Goal: Task Accomplishment & Management: Use online tool/utility

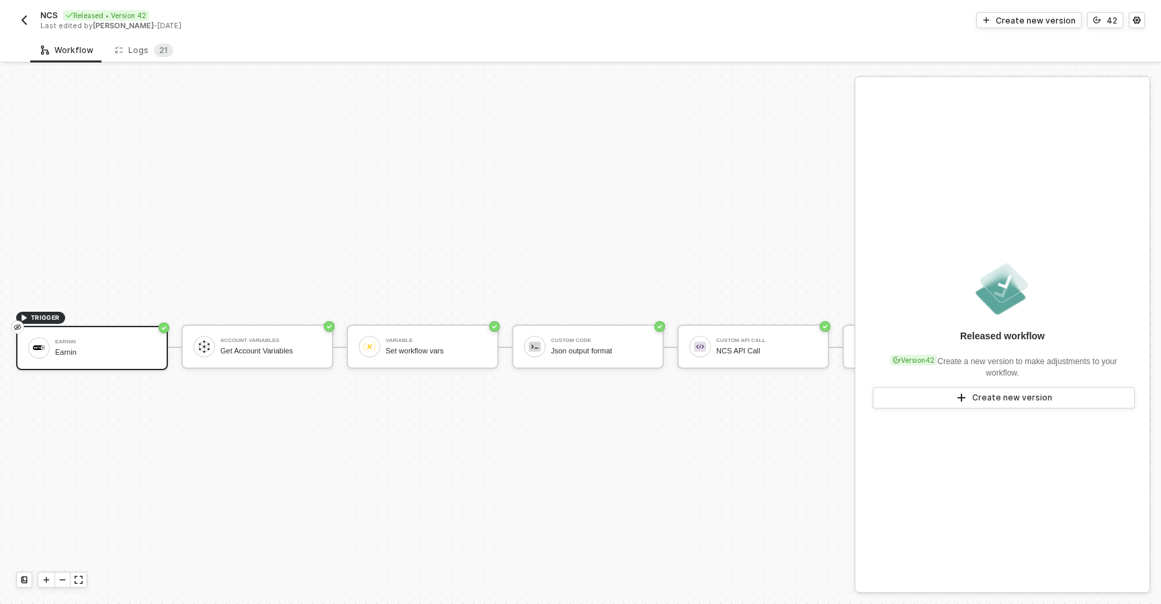
scroll to position [25, 0]
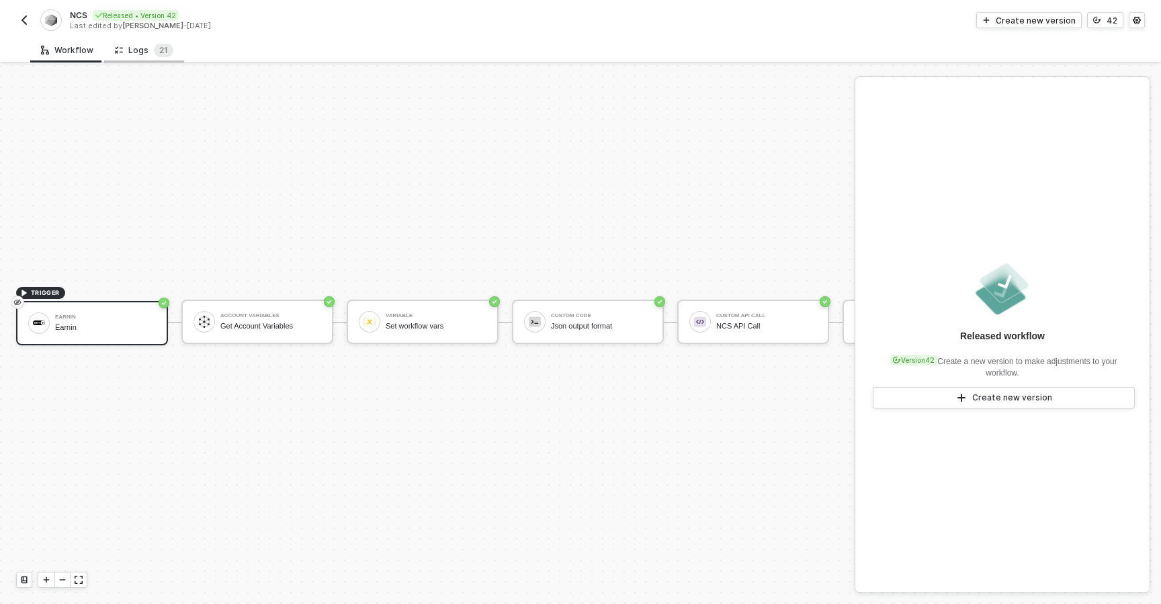
click at [142, 48] on div "Logs 2 1" at bounding box center [144, 50] width 58 height 13
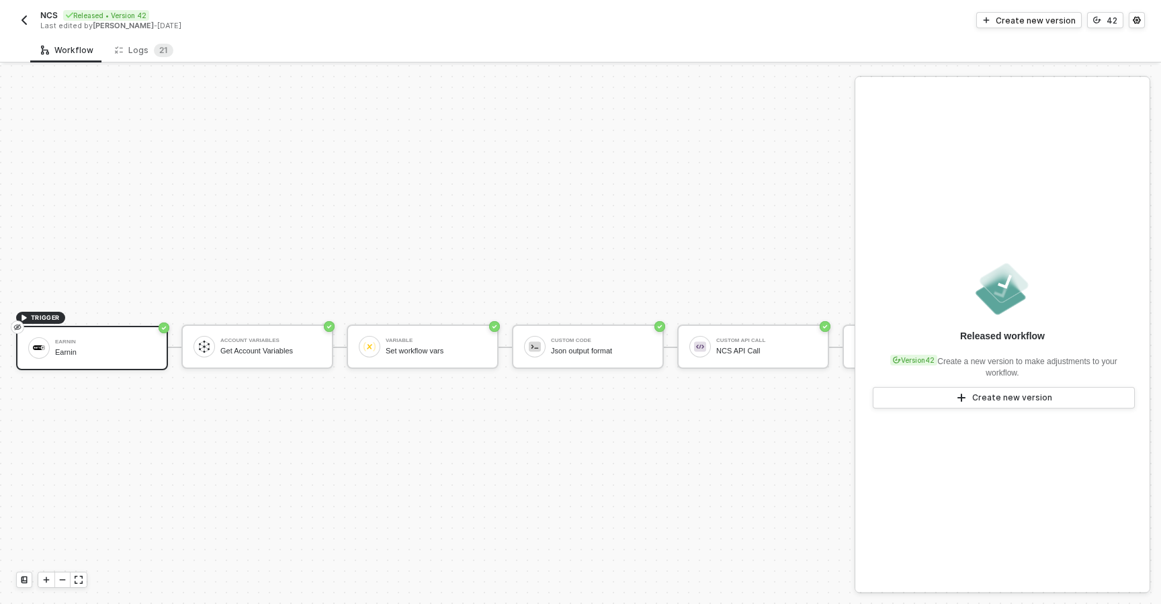
scroll to position [25, 0]
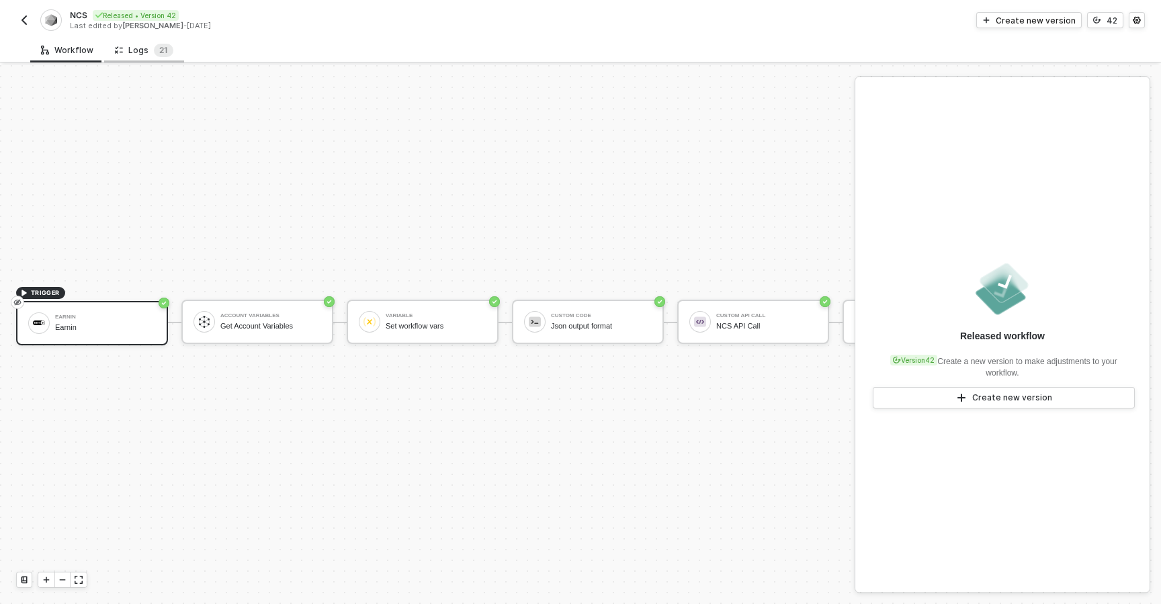
click at [154, 60] on div "Logs 2 1" at bounding box center [144, 50] width 80 height 25
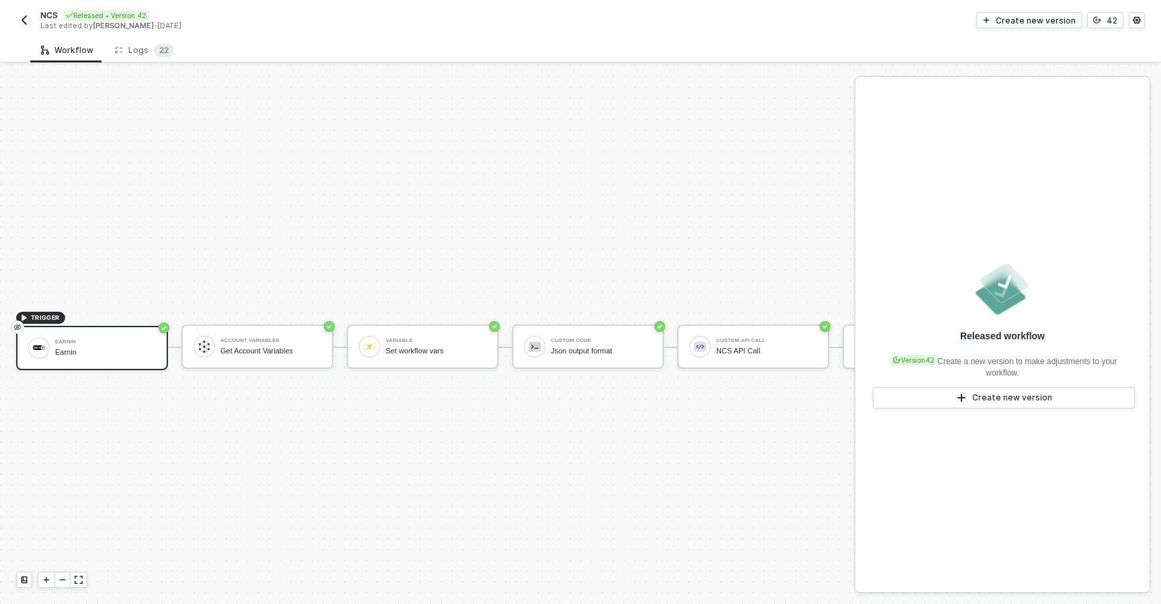
scroll to position [25, 0]
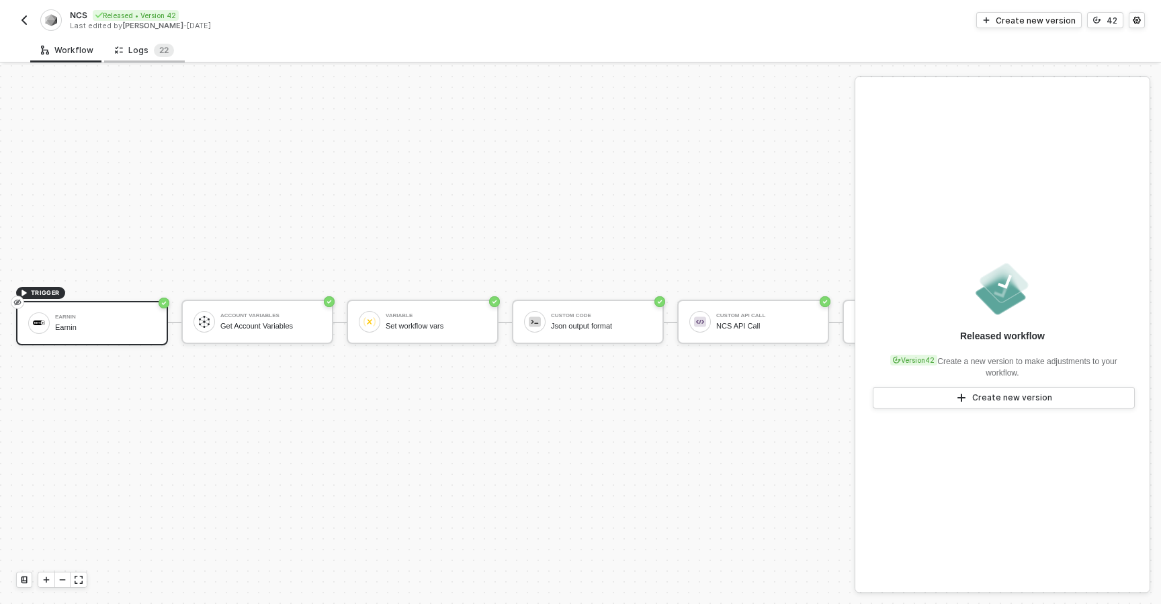
click at [139, 50] on div "Logs 2 2" at bounding box center [144, 50] width 59 height 13
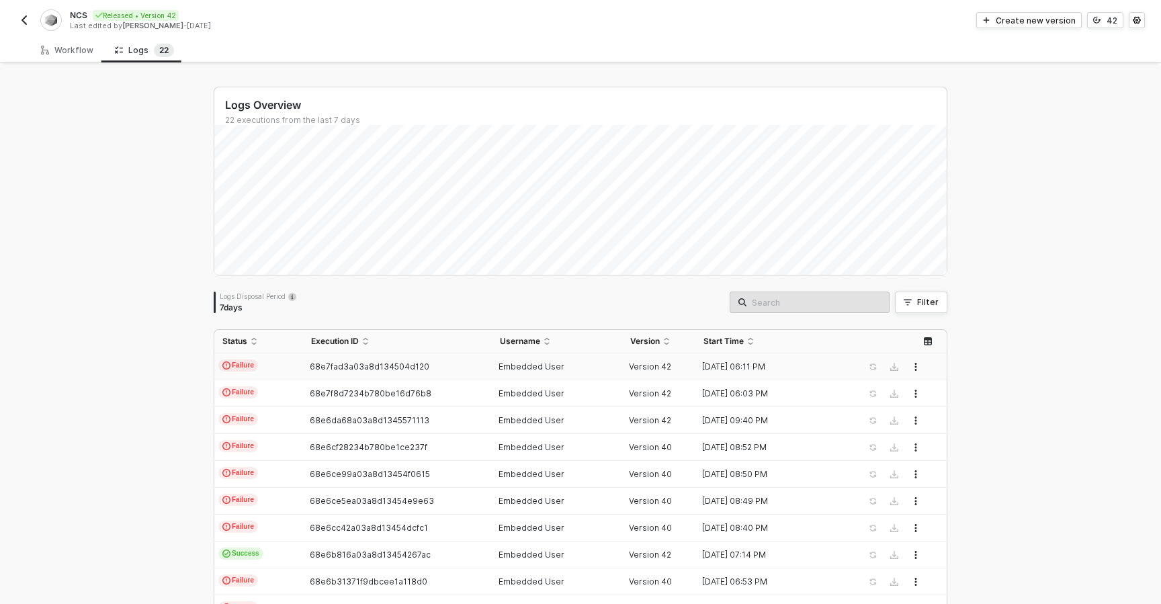
click at [298, 367] on td "Failure" at bounding box center [258, 366] width 89 height 27
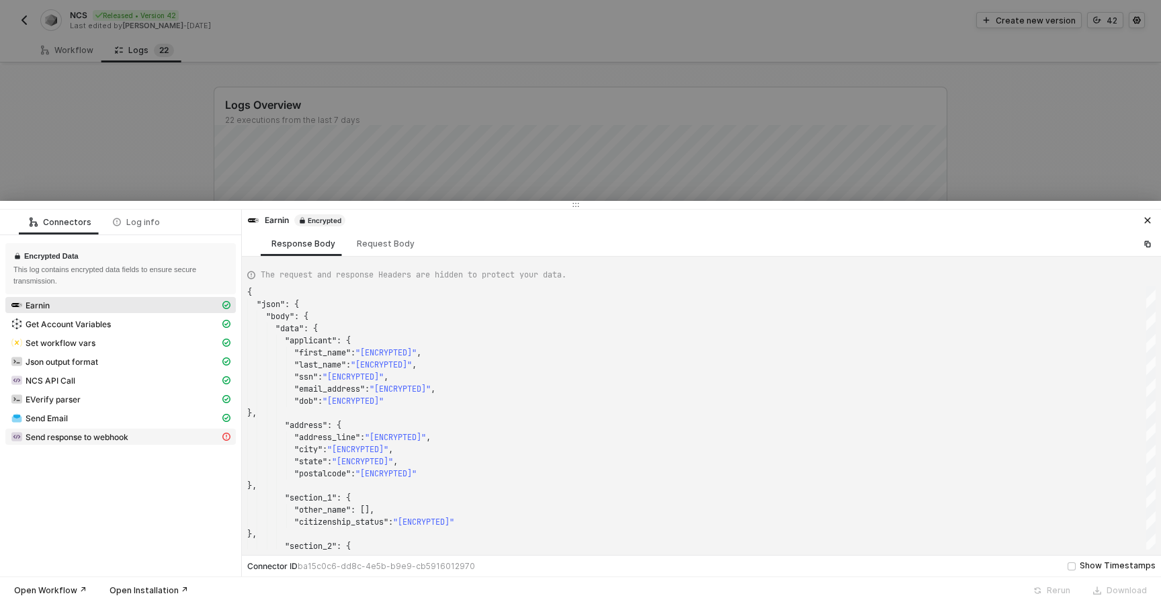
click at [187, 443] on span "Send response to webhook" at bounding box center [120, 437] width 230 height 16
type textarea "{ "statusCode": 400, "message": "[ENCRYPTED]" }"
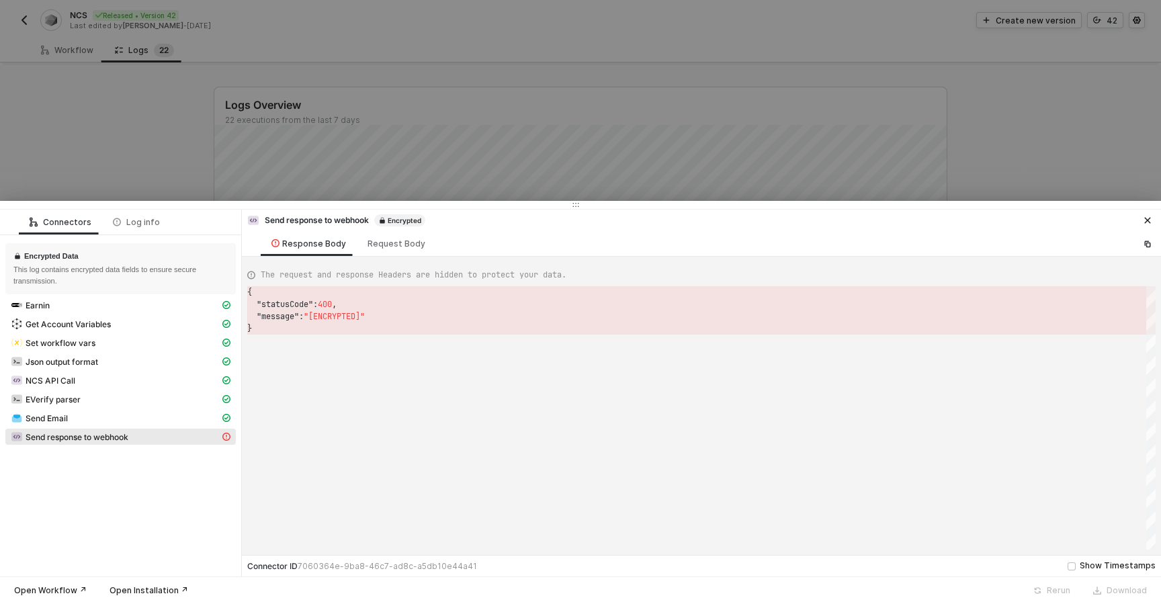
click at [313, 321] on span ""[ENCRYPTED]"" at bounding box center [334, 316] width 61 height 11
click at [154, 99] on div at bounding box center [580, 302] width 1161 height 604
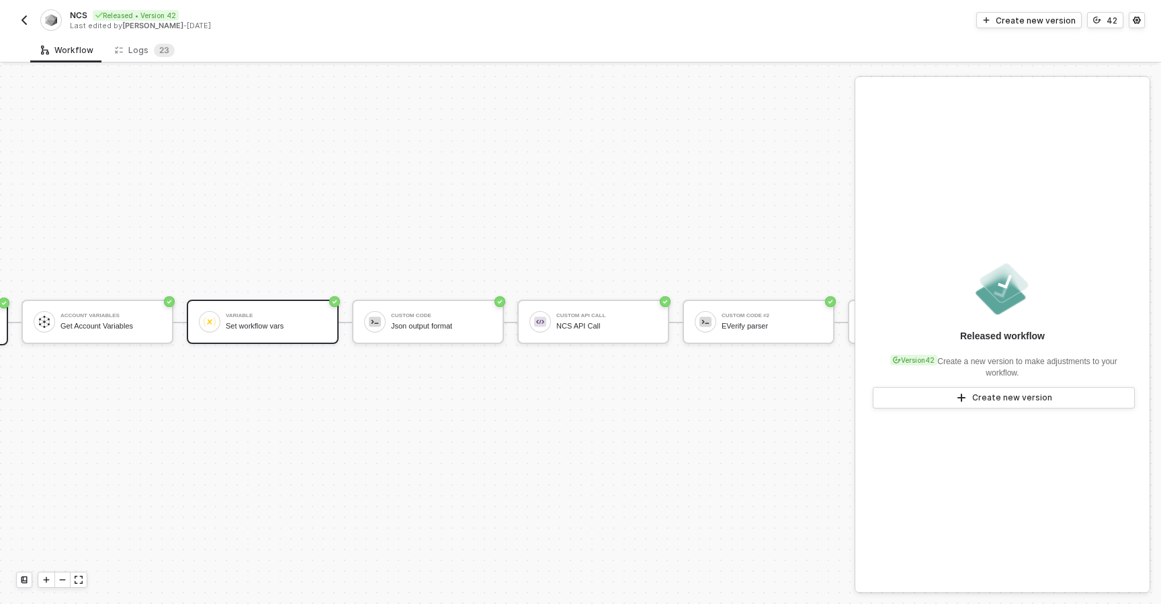
scroll to position [25, 179]
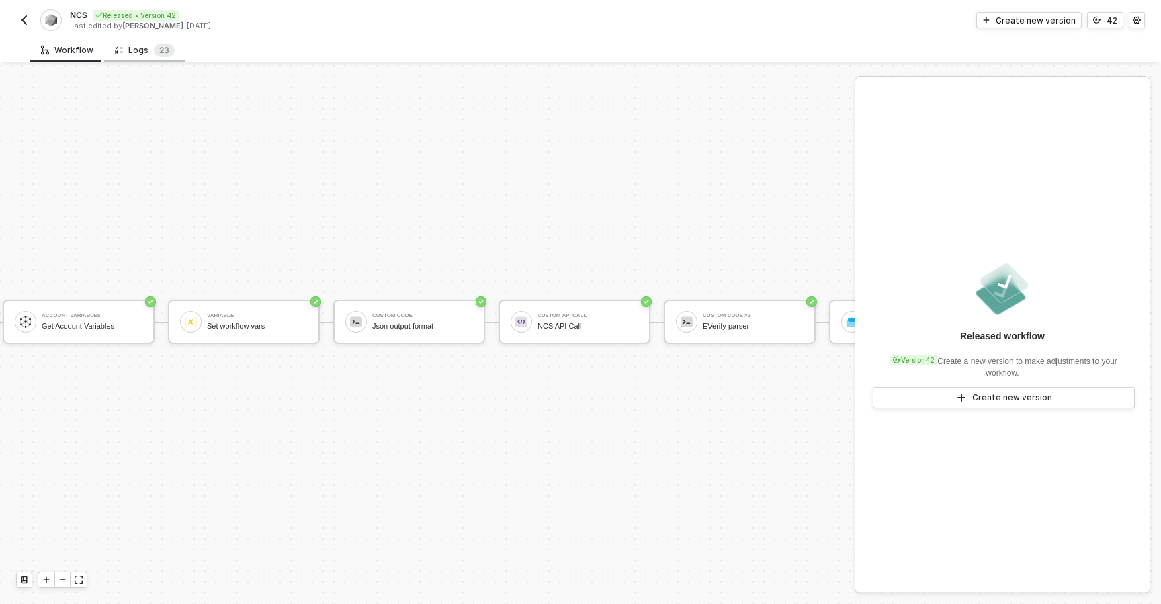
click at [134, 55] on div "Logs 2 3" at bounding box center [145, 50] width 60 height 13
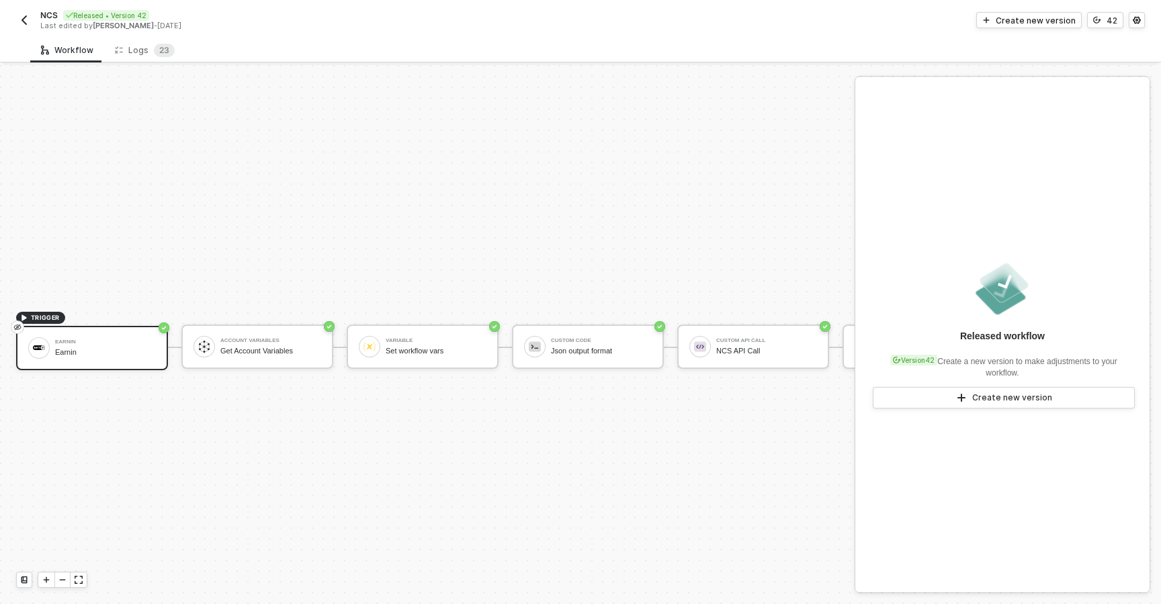
scroll to position [25, 0]
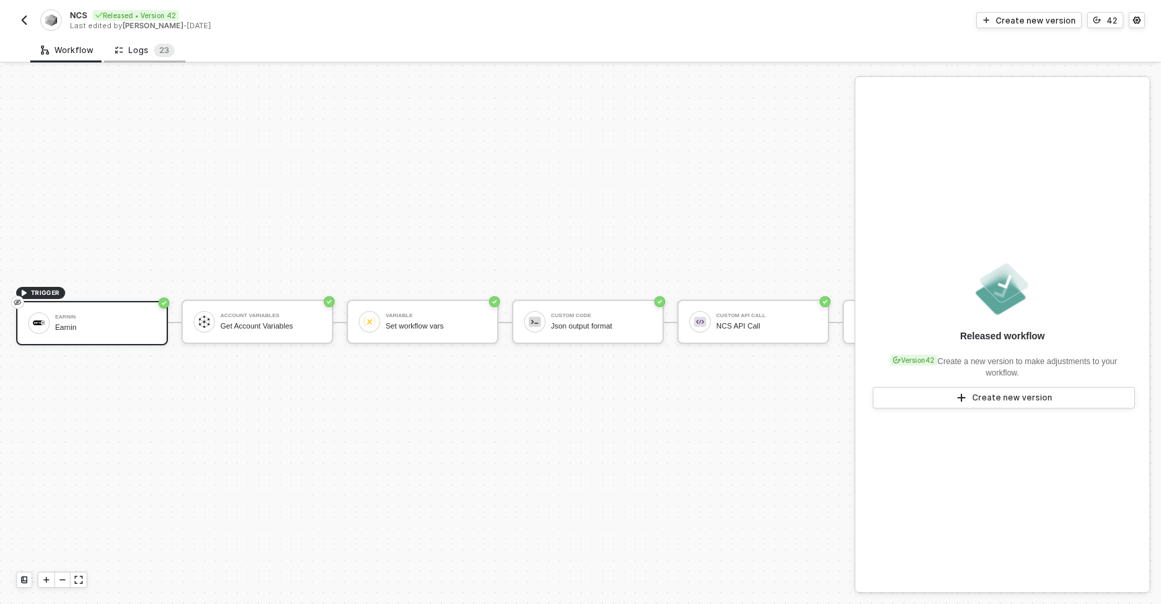
click at [142, 44] on div "Logs 2 3" at bounding box center [145, 50] width 60 height 13
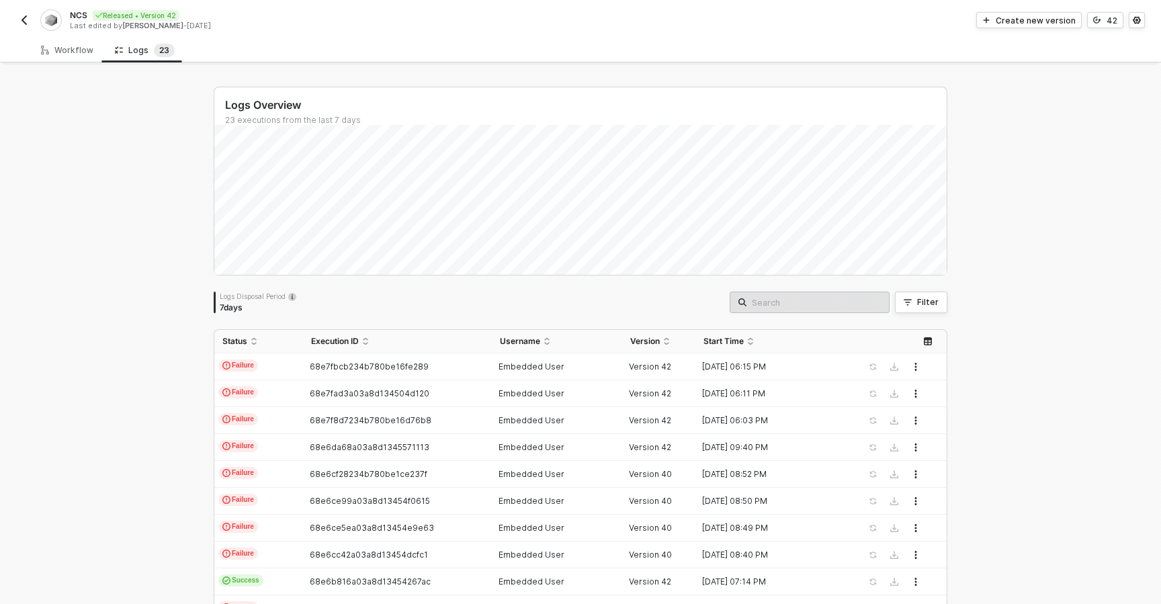
click at [19, 23] on img "button" at bounding box center [24, 20] width 11 height 11
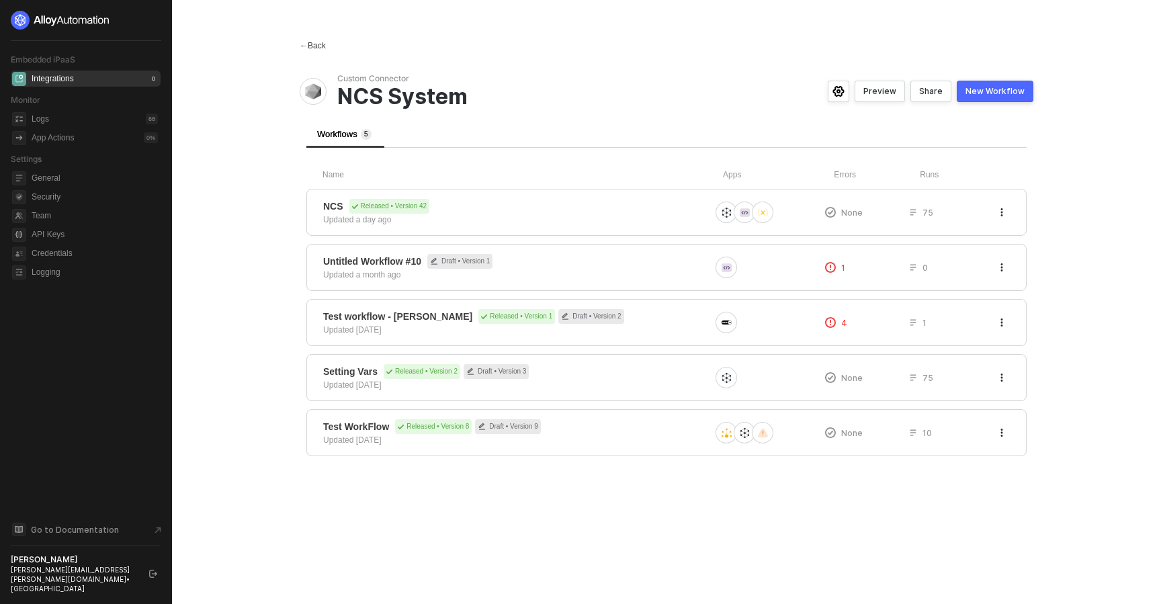
click at [313, 50] on div "← Back" at bounding box center [313, 45] width 26 height 11
